Goal: Task Accomplishment & Management: Manage account settings

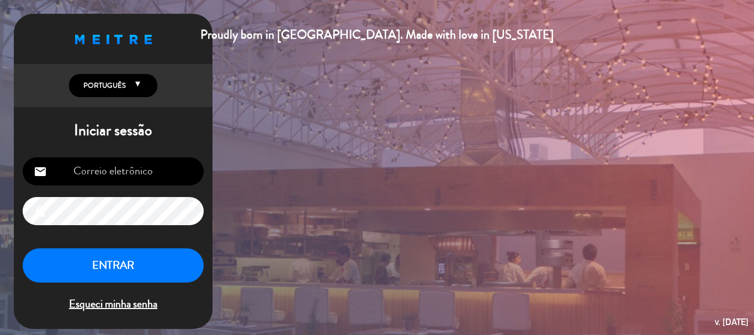
type input "[EMAIL_ADDRESS][DOMAIN_NAME]"
click at [120, 266] on button "ENTRAR" at bounding box center [113, 265] width 181 height 35
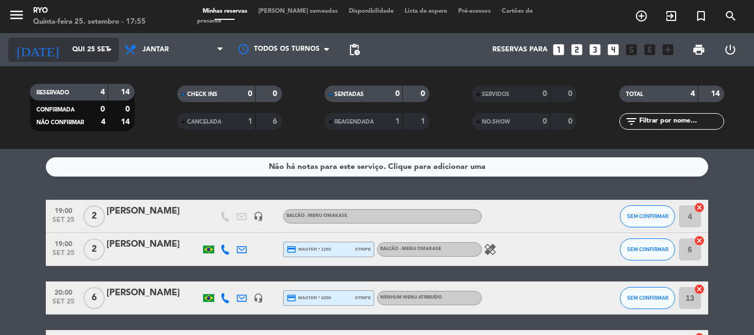
click at [99, 56] on input "Qui 25 set" at bounding box center [113, 49] width 93 height 19
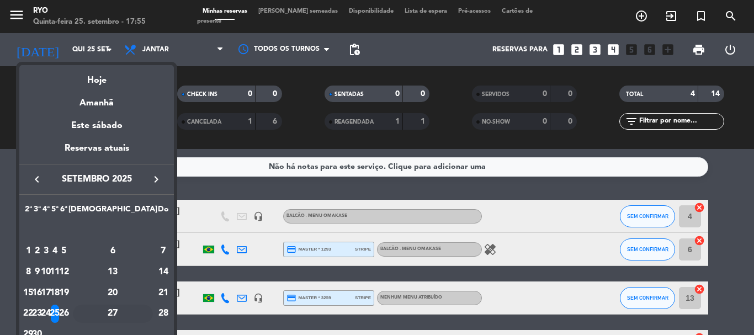
click at [142, 310] on div "27" at bounding box center [113, 314] width 80 height 19
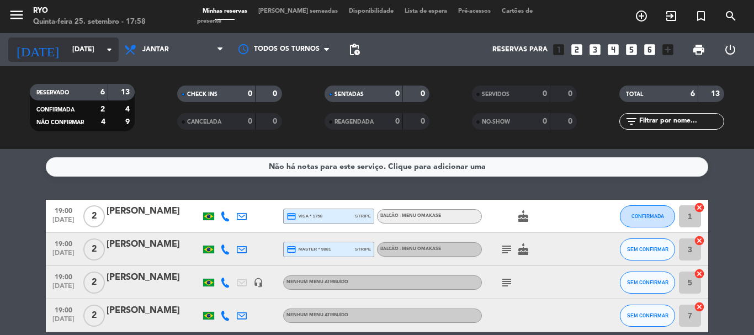
click at [99, 49] on input "[DATE]" at bounding box center [113, 49] width 93 height 19
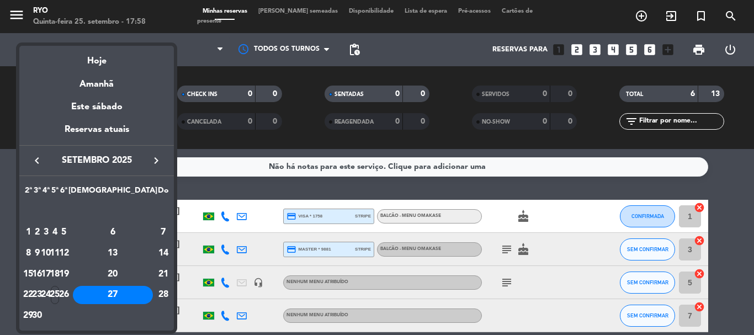
click at [59, 299] on div "25" at bounding box center [55, 295] width 8 height 19
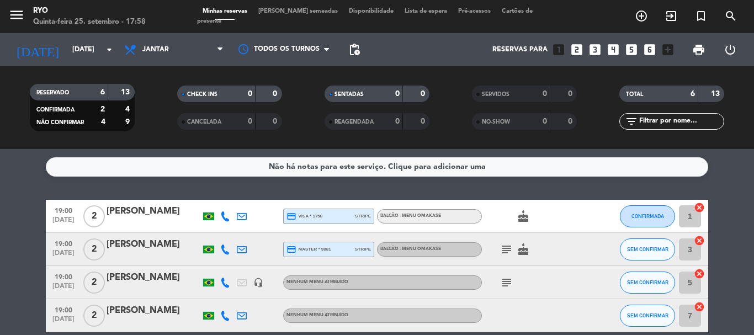
type input "Qui 25 set"
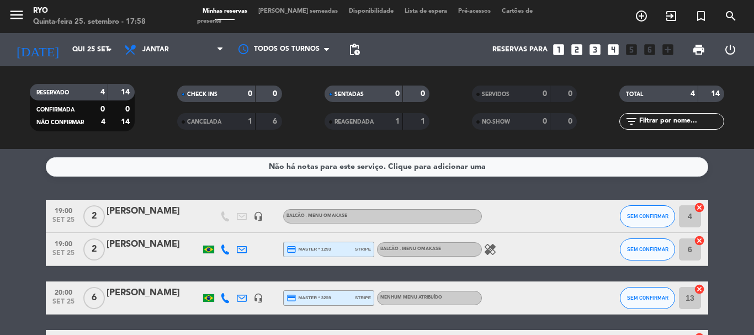
click at [497, 247] on span "healing" at bounding box center [490, 249] width 17 height 13
click at [495, 250] on icon "healing" at bounding box center [490, 249] width 13 height 13
click at [21, 194] on div "Não há notas para este serviço. Clique para adicionar uma 19:00 [DATE] 2 [PERSO…" at bounding box center [377, 242] width 754 height 186
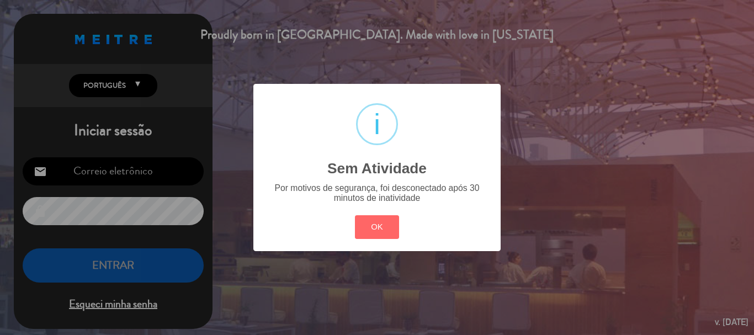
type input "[EMAIL_ADDRESS][DOMAIN_NAME]"
